Goal: Use online tool/utility: Utilize a website feature to perform a specific function

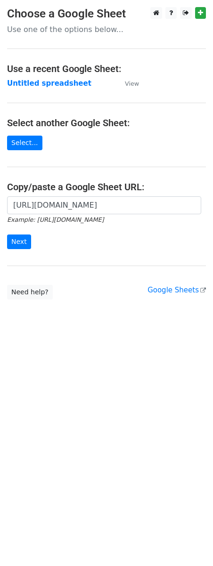
scroll to position [0, 199]
type input "https://docs.google.com/spreadsheets/d/1uE0vptwlOd_vVTG_oEa_TzLTbkp54gHQclc_nxp…"
click at [17, 241] on input "Next" at bounding box center [19, 242] width 24 height 15
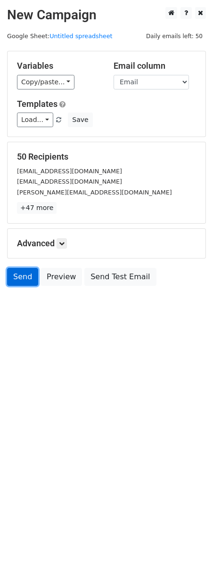
click at [21, 281] on link "Send" at bounding box center [22, 277] width 31 height 18
